Goal: Task Accomplishment & Management: Manage account settings

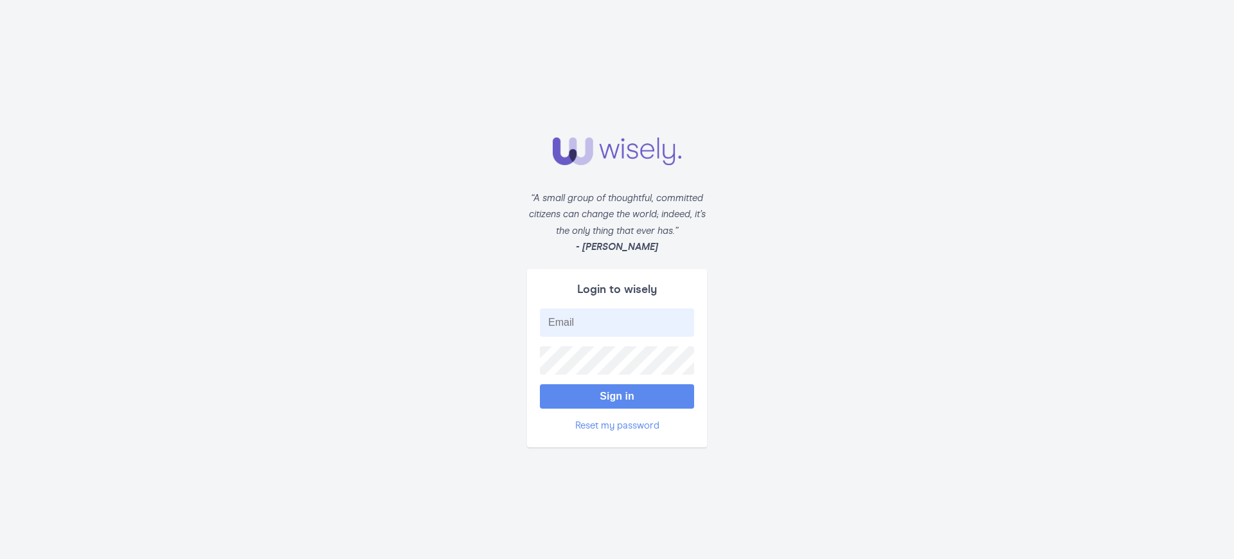
click at [617, 396] on button "Sign in" at bounding box center [617, 396] width 154 height 24
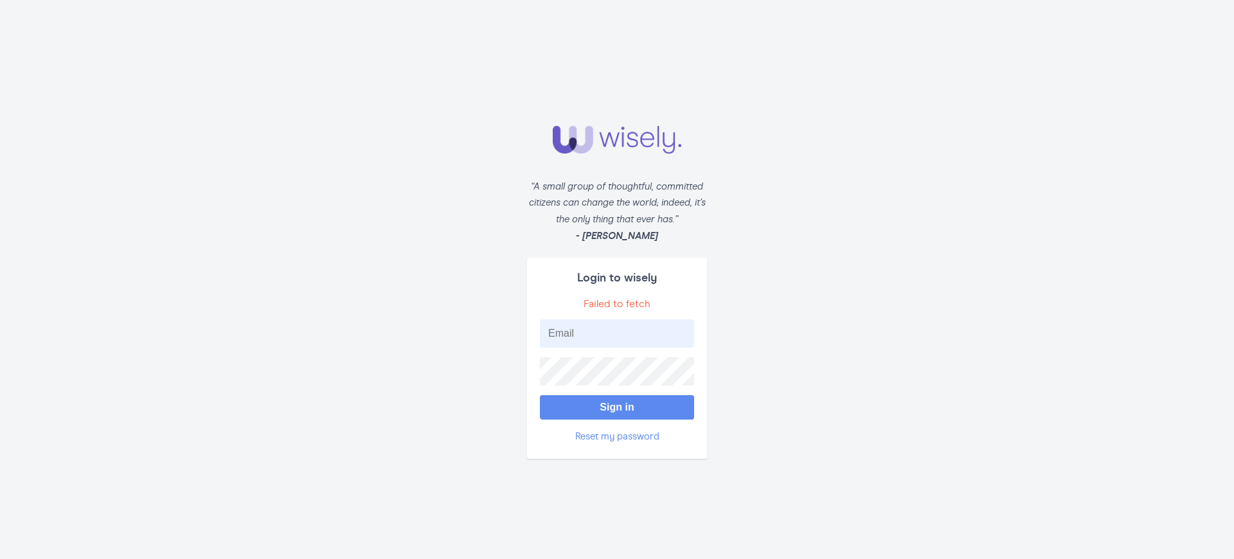
click at [617, 407] on button "Sign in" at bounding box center [617, 407] width 154 height 24
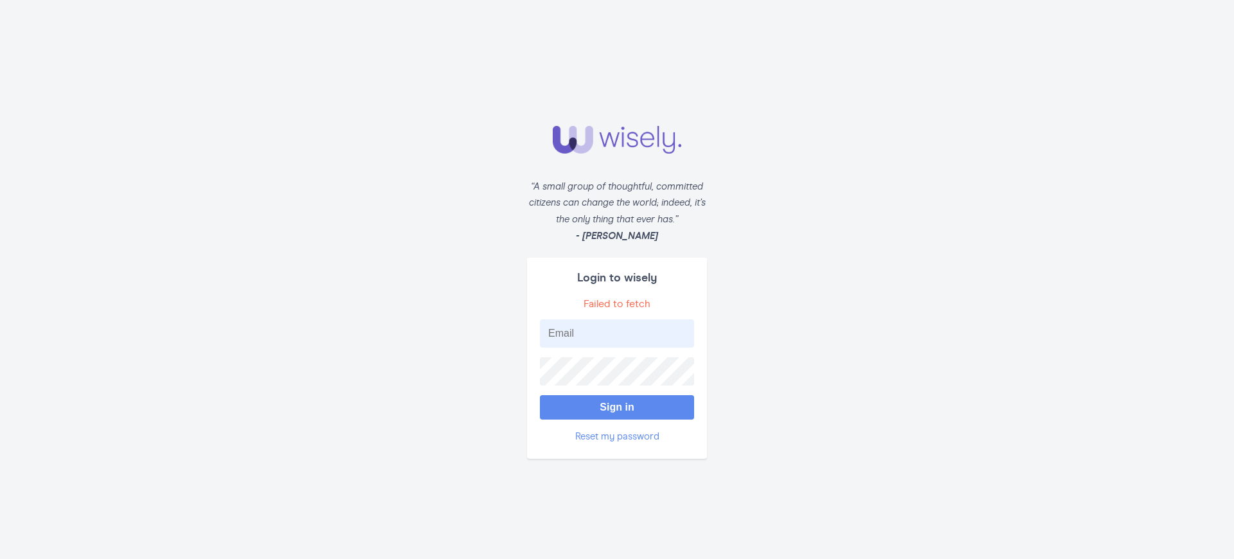
click at [617, 407] on button "Sign in" at bounding box center [617, 407] width 154 height 24
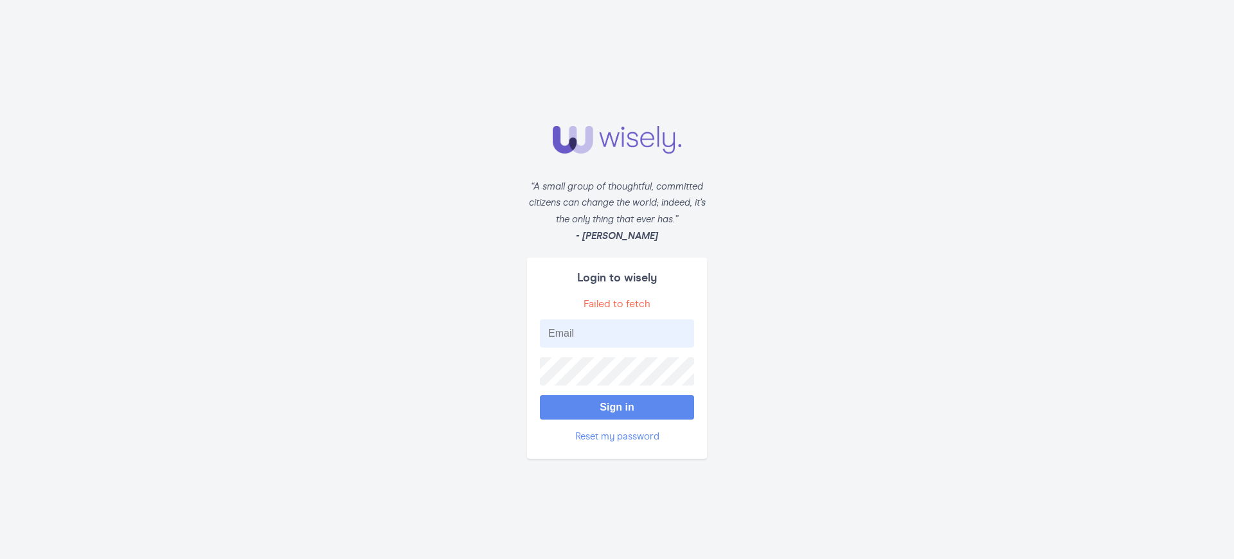
click at [617, 407] on button "Sign in" at bounding box center [617, 407] width 154 height 24
